Goal: Transaction & Acquisition: Book appointment/travel/reservation

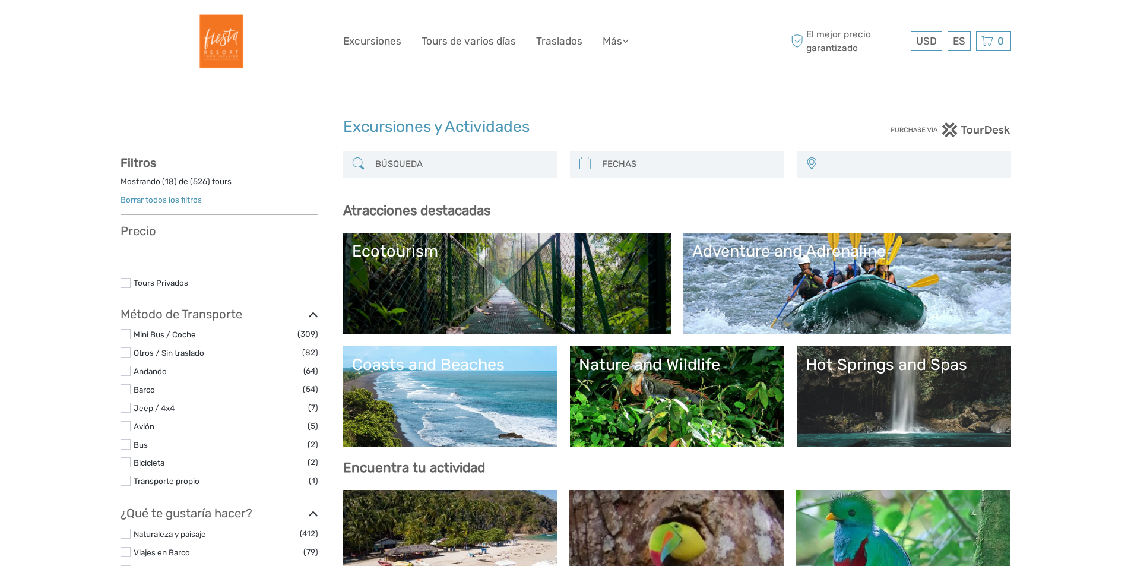
select select
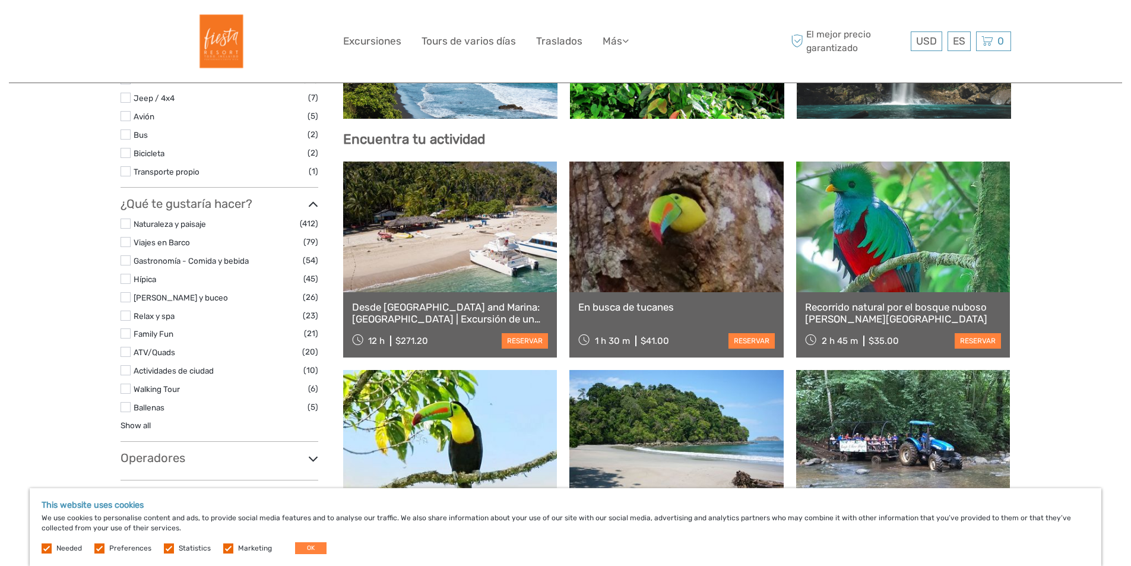
scroll to position [356, 0]
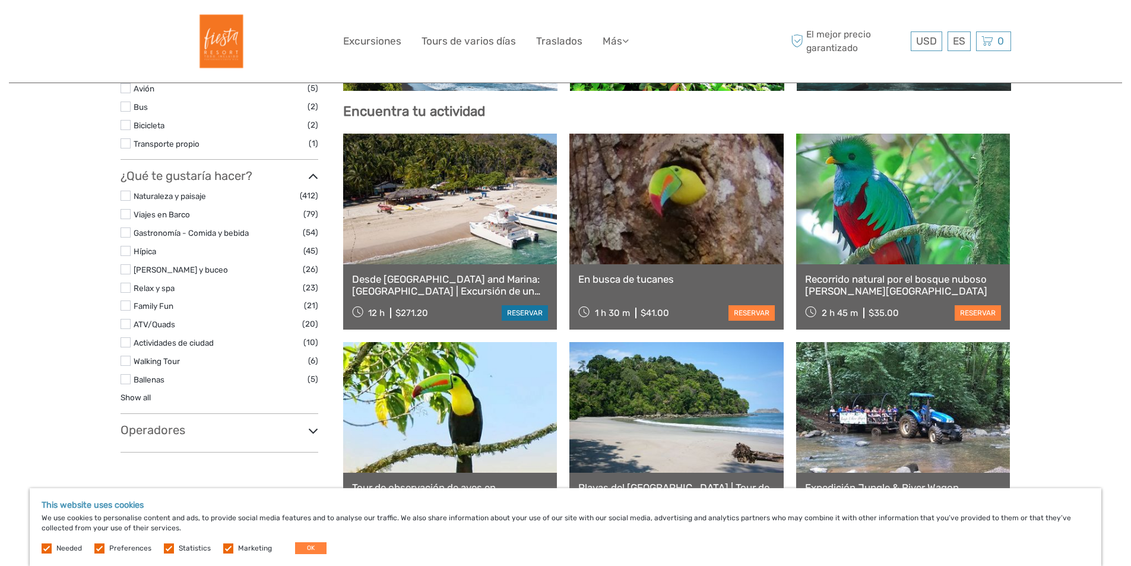
click at [521, 310] on link "reservar" at bounding box center [525, 312] width 46 height 15
